Goal: Information Seeking & Learning: Learn about a topic

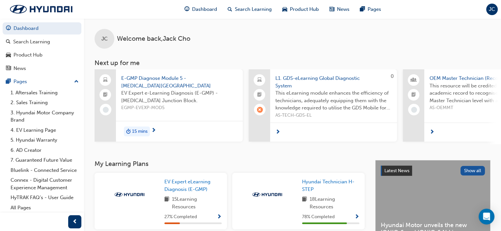
click at [139, 132] on span "15 mins" at bounding box center [139, 132] width 15 height 8
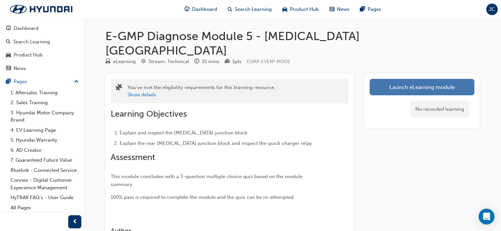
click at [411, 79] on link "Launch eLearning module" at bounding box center [421, 87] width 105 height 16
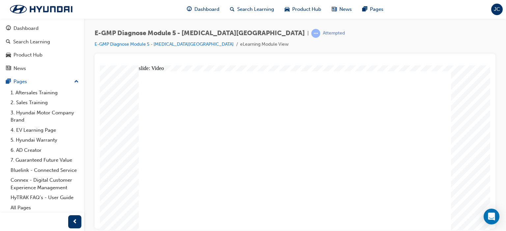
radio input "true"
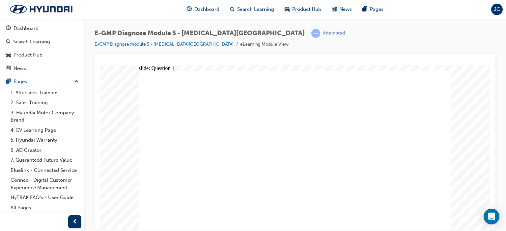
radio input "true"
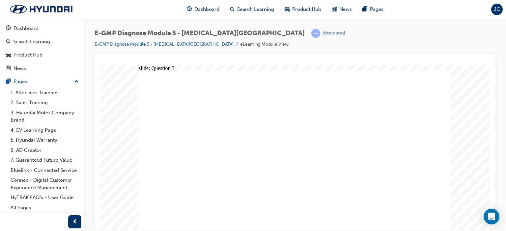
radio input "true"
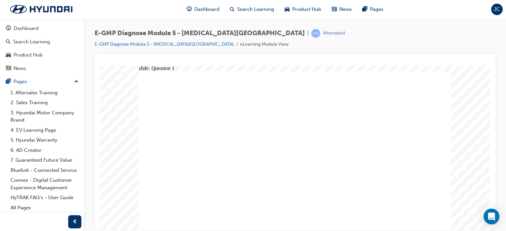
radio input "true"
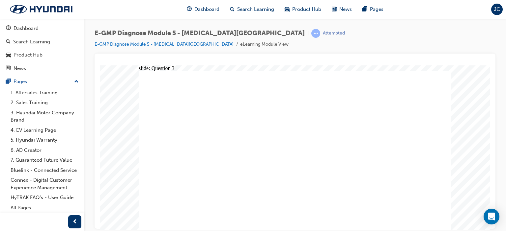
radio input "true"
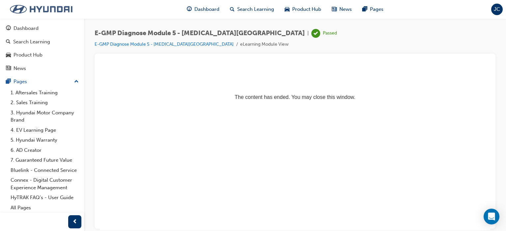
click at [36, 10] on img at bounding box center [41, 9] width 76 height 14
